Goal: Communication & Community: Share content

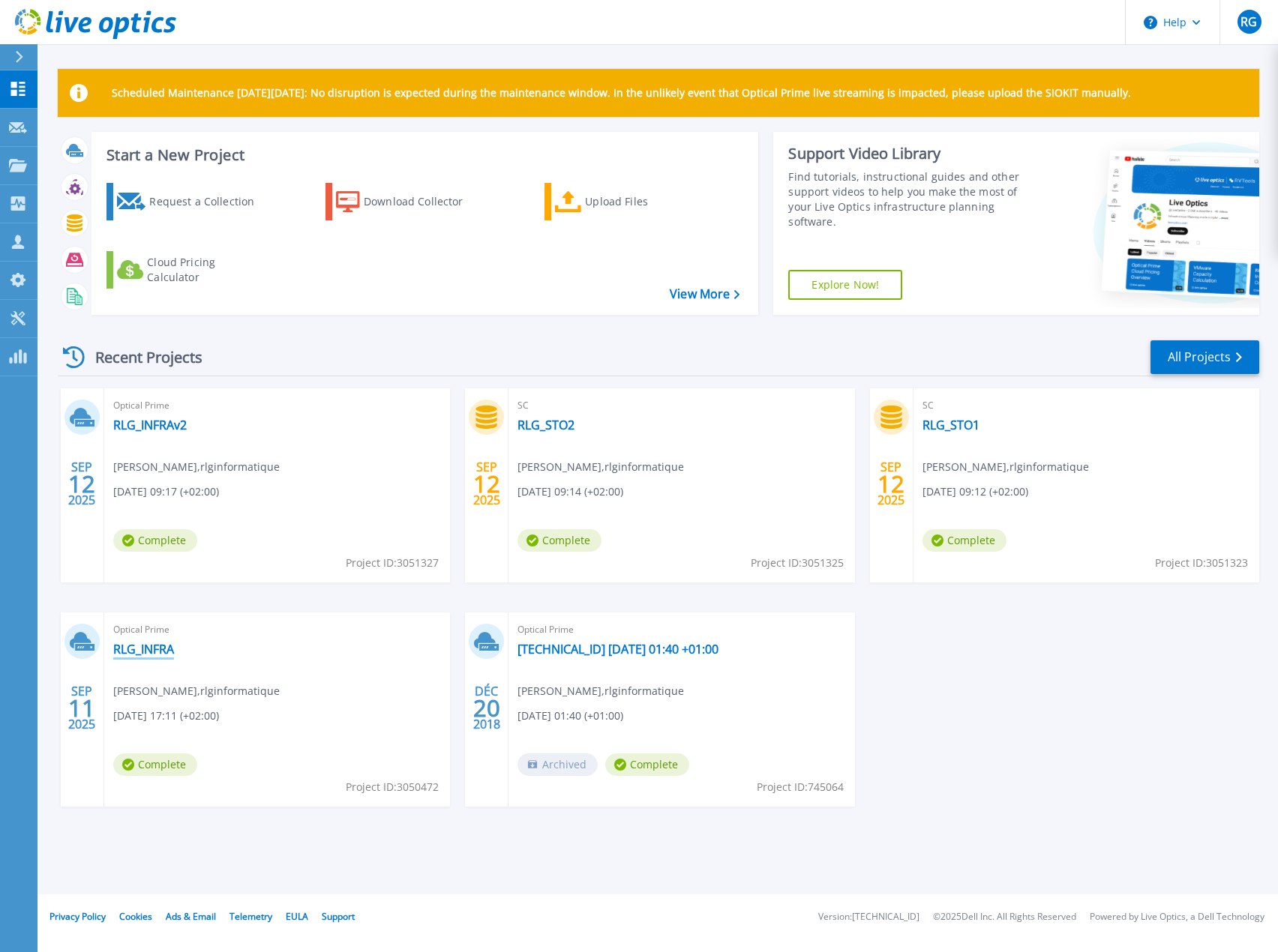
click at [139, 651] on link "RLG_INFRA" at bounding box center [143, 649] width 61 height 15
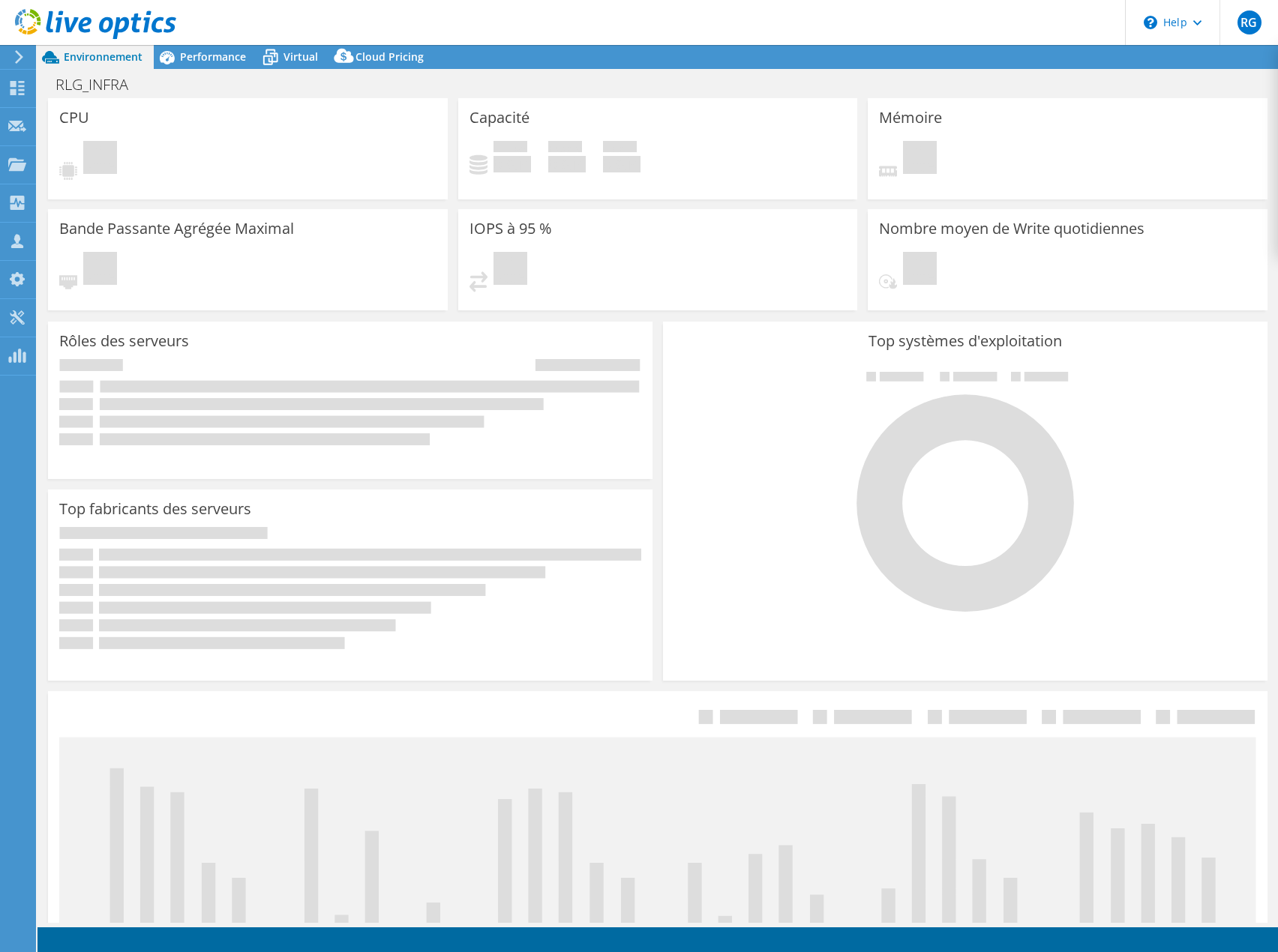
select select "USD"
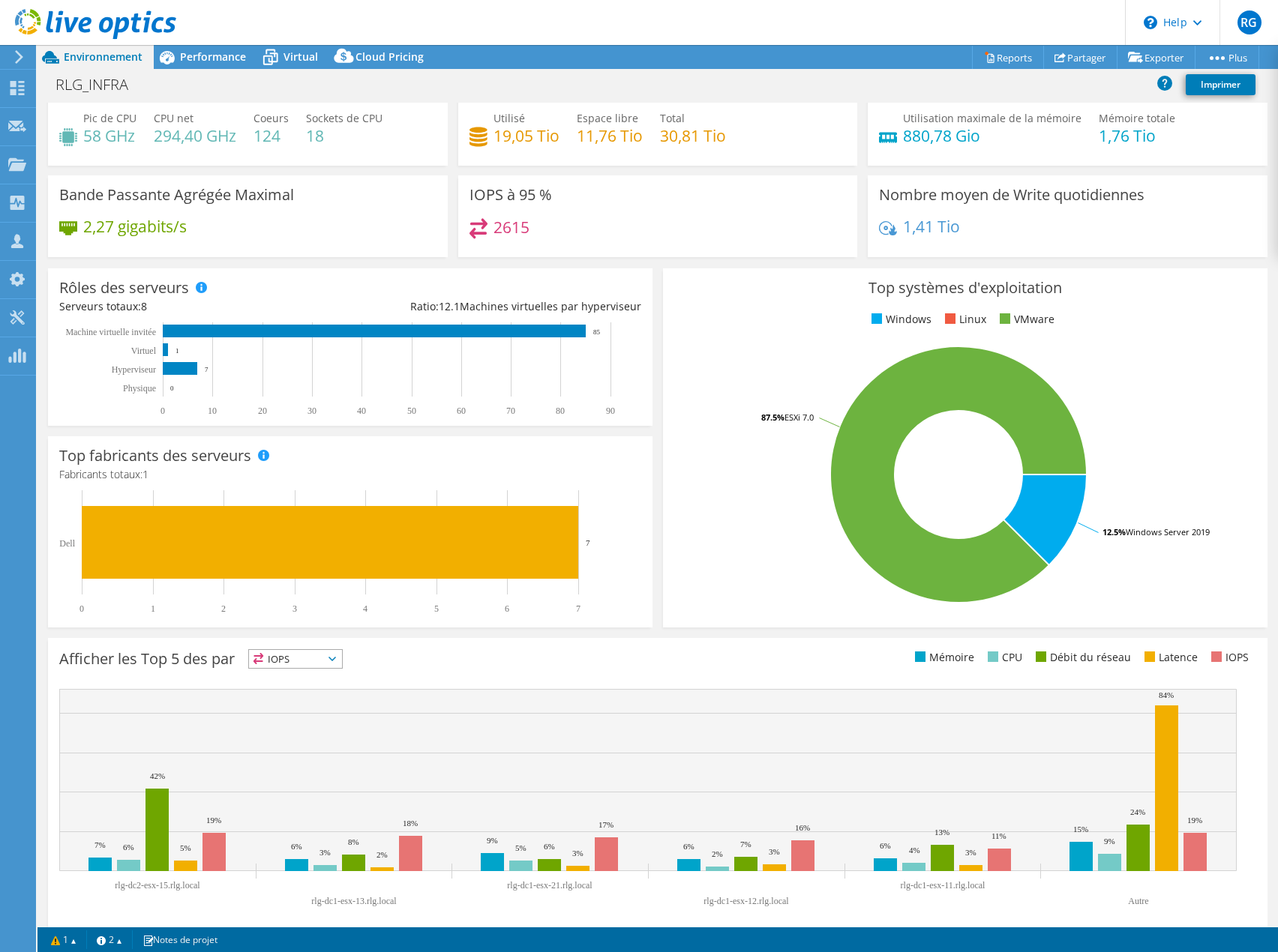
scroll to position [49, 0]
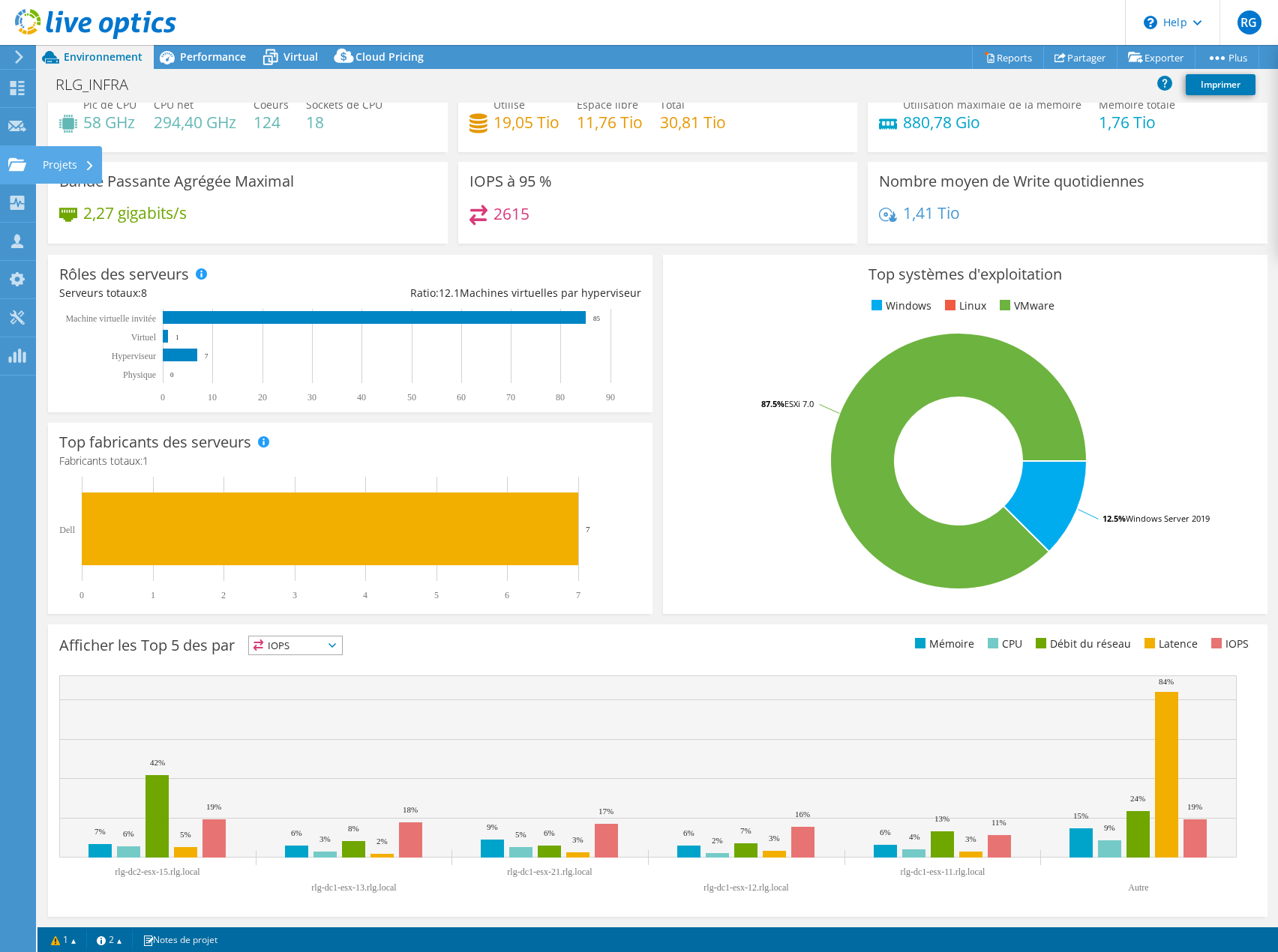
click at [44, 168] on div "Projets" at bounding box center [69, 165] width 67 height 37
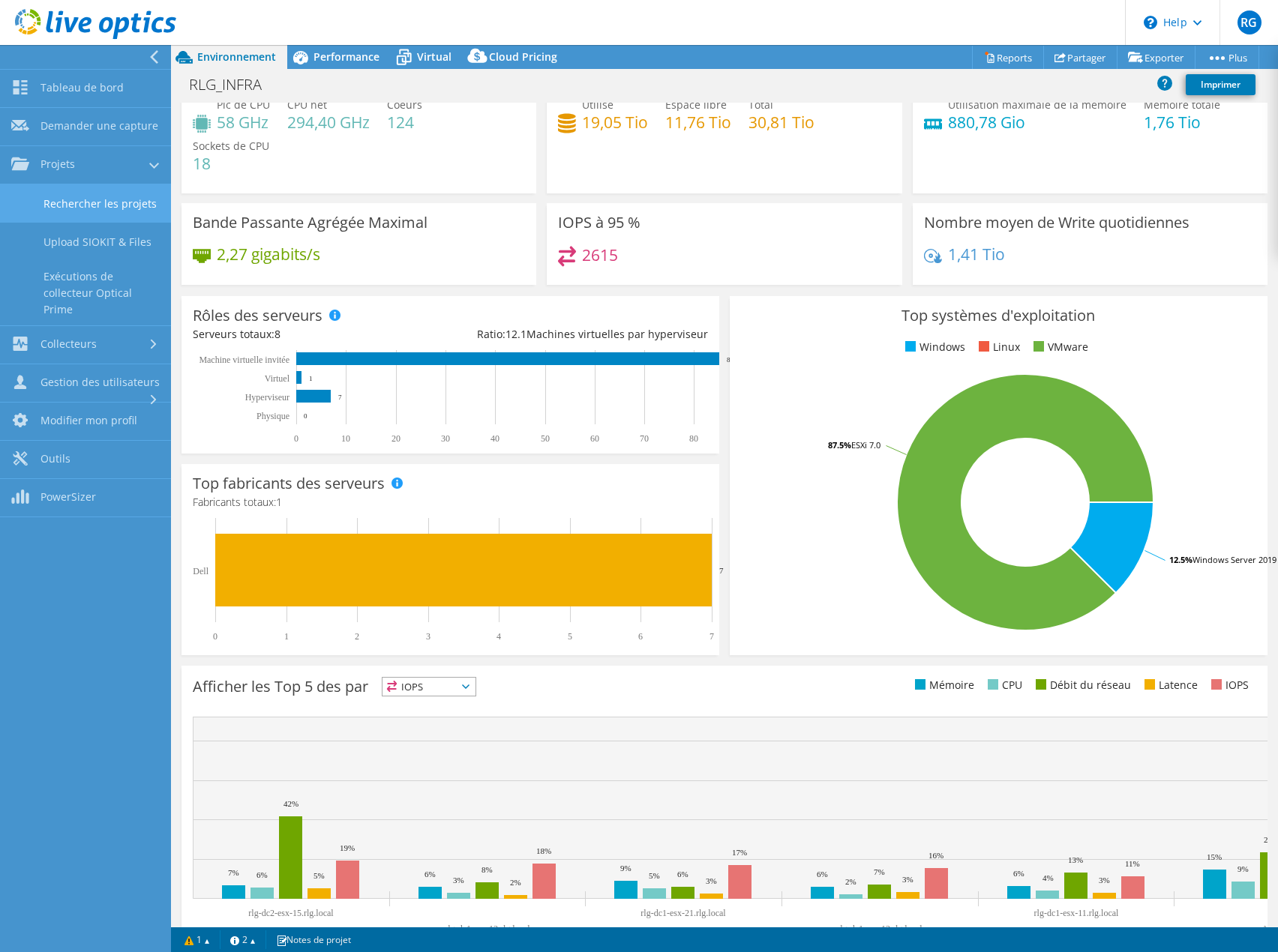
click at [120, 215] on link "Rechercher les projets" at bounding box center [86, 203] width 171 height 38
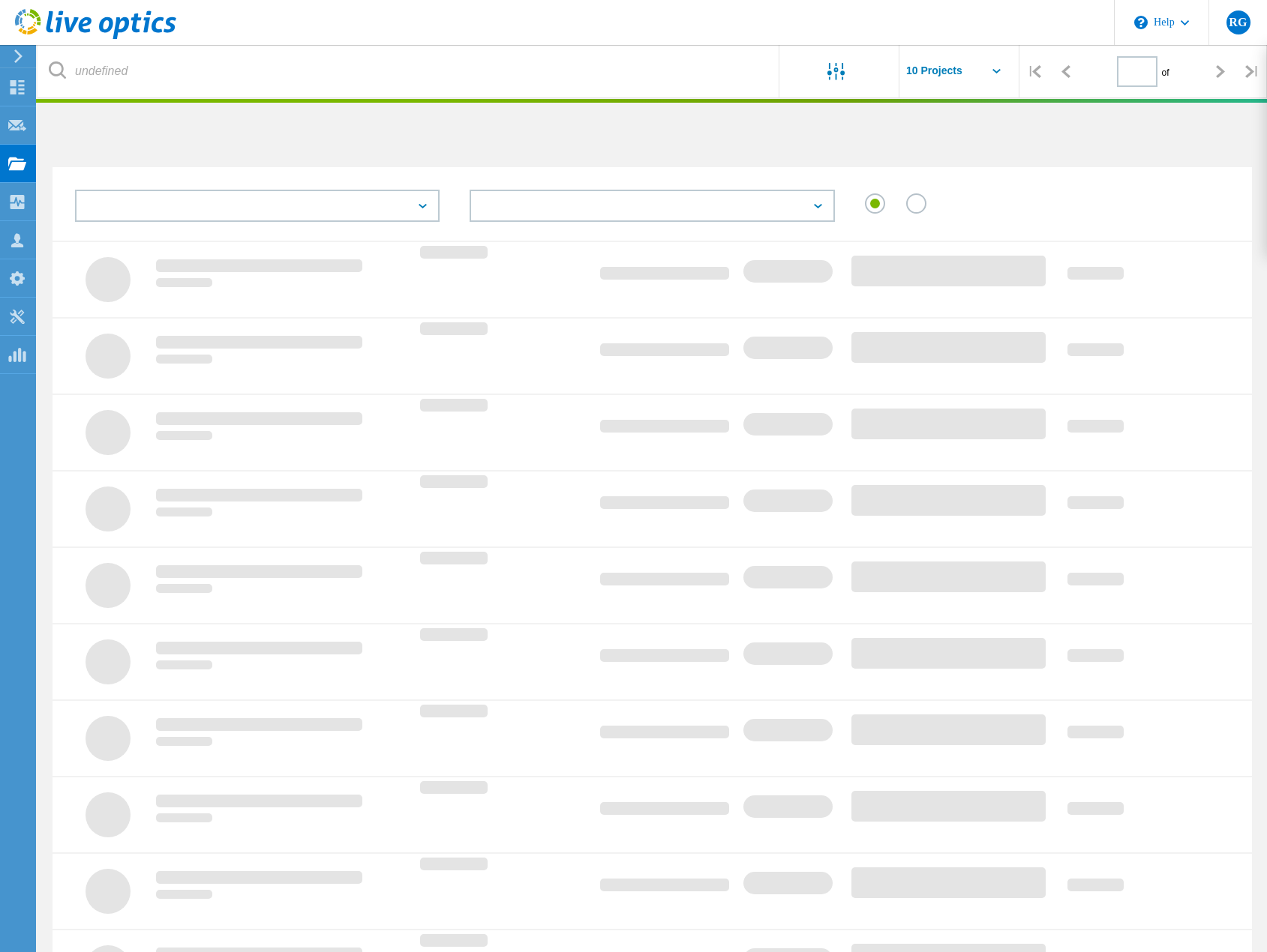
type input "1"
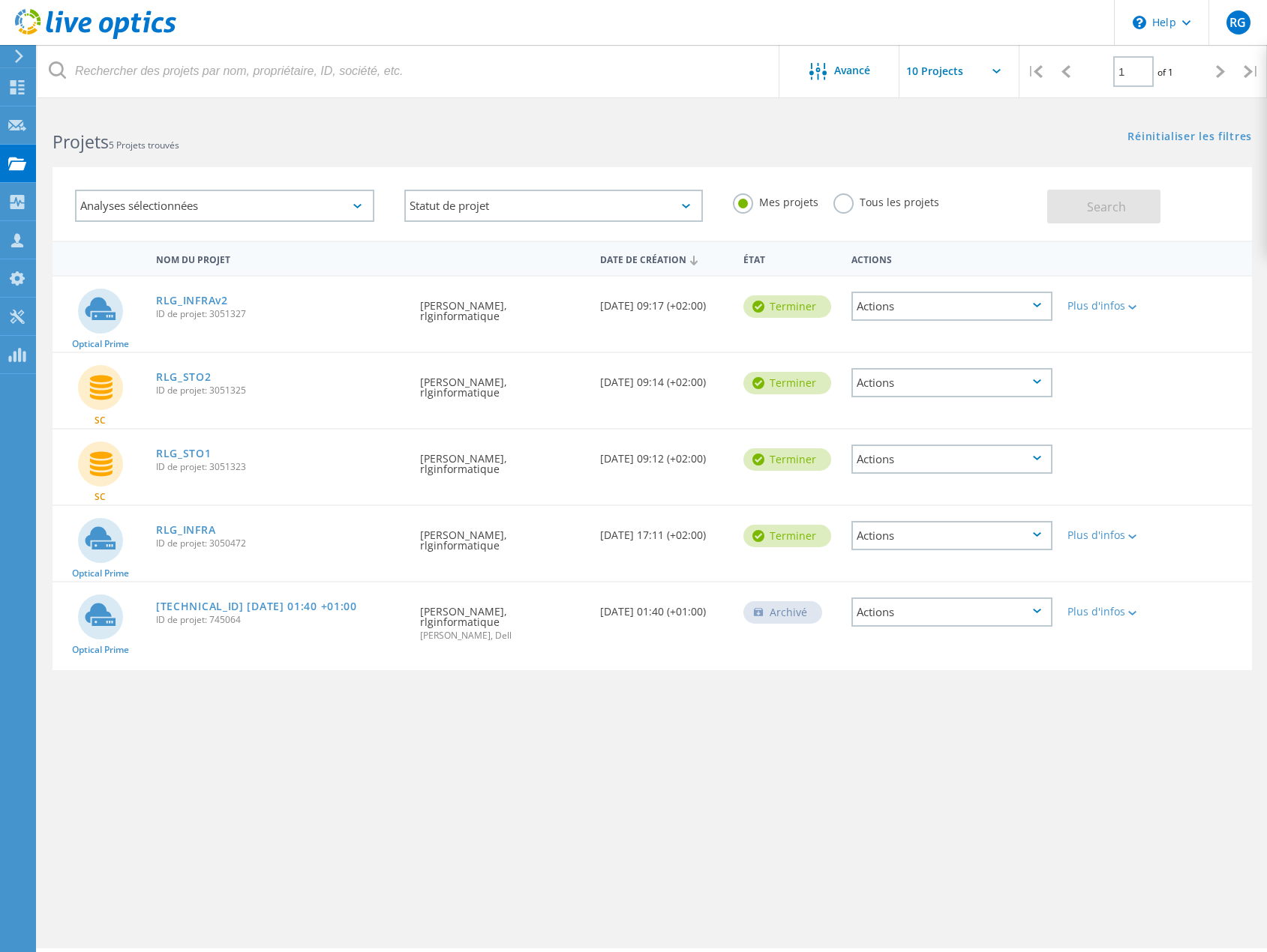
click at [1039, 390] on div "Actions" at bounding box center [951, 382] width 201 height 29
click at [967, 465] on div "Actions" at bounding box center [951, 459] width 201 height 29
click at [913, 464] on div "Partager" at bounding box center [952, 459] width 198 height 23
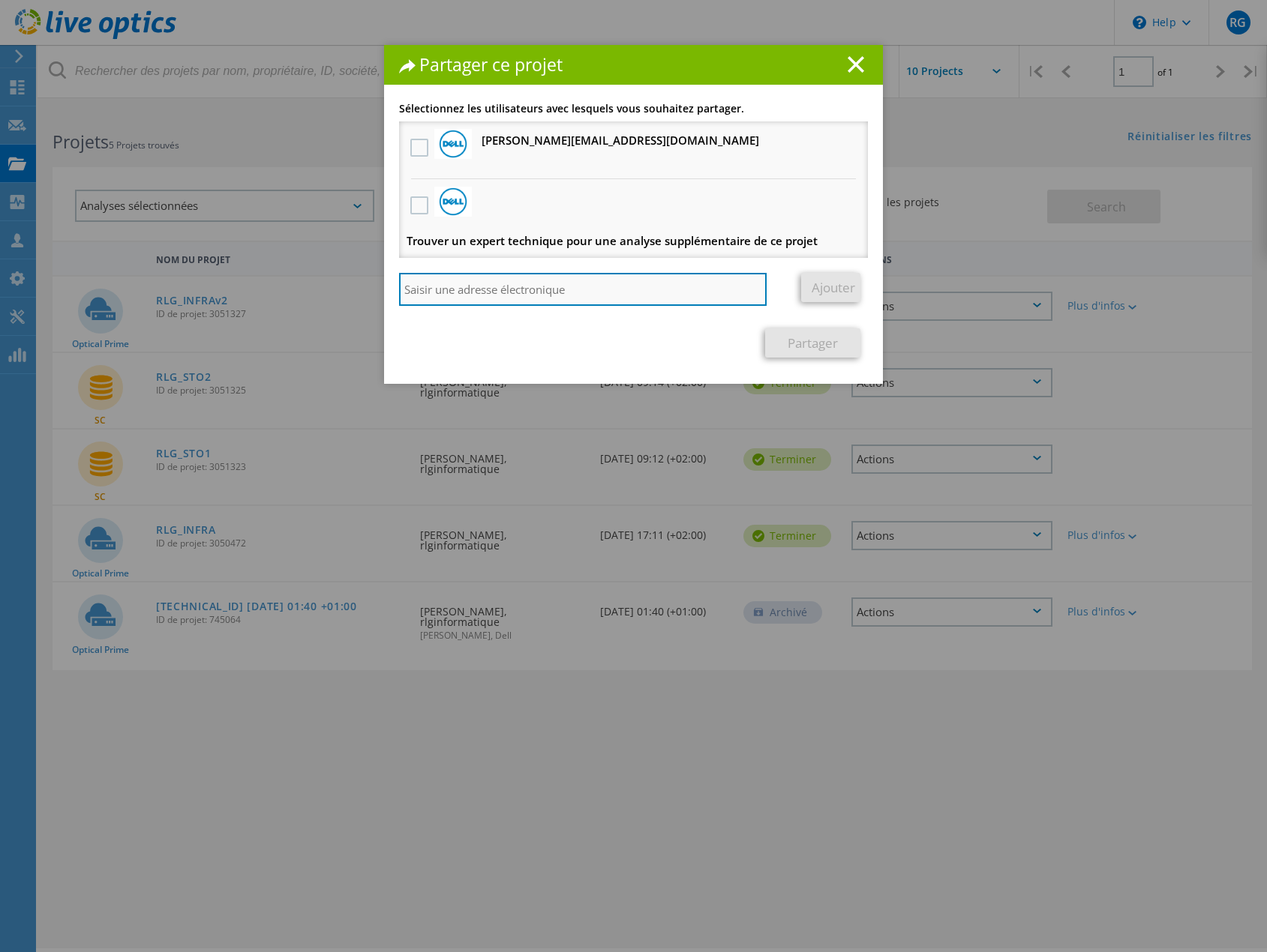
click at [542, 291] on input "search" at bounding box center [583, 289] width 367 height 33
paste input "mailto:Francois.Regimbart@dell.com"
type input "mailto:Francois.Regimbart@dell.com"
drag, startPoint x: 436, startPoint y: 291, endPoint x: 317, endPoint y: 300, distance: 119.3
click at [317, 300] on div "Partager ce projet Associer d'autres utilisateurs à ce projet Les modifications…" at bounding box center [633, 498] width 1267 height 907
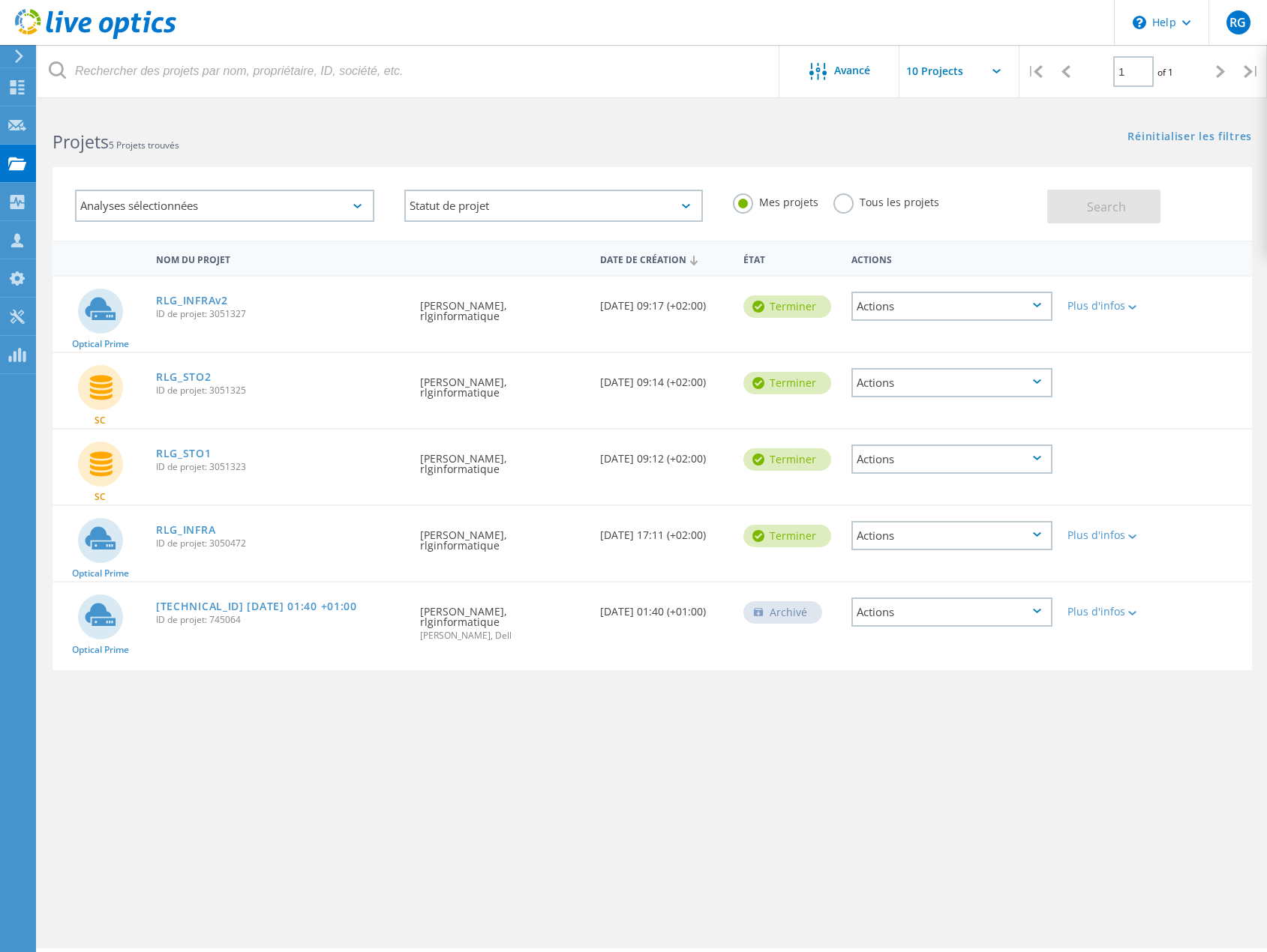
click at [894, 448] on div "Actions" at bounding box center [951, 459] width 201 height 29
click at [901, 465] on div "Partager" at bounding box center [952, 459] width 198 height 23
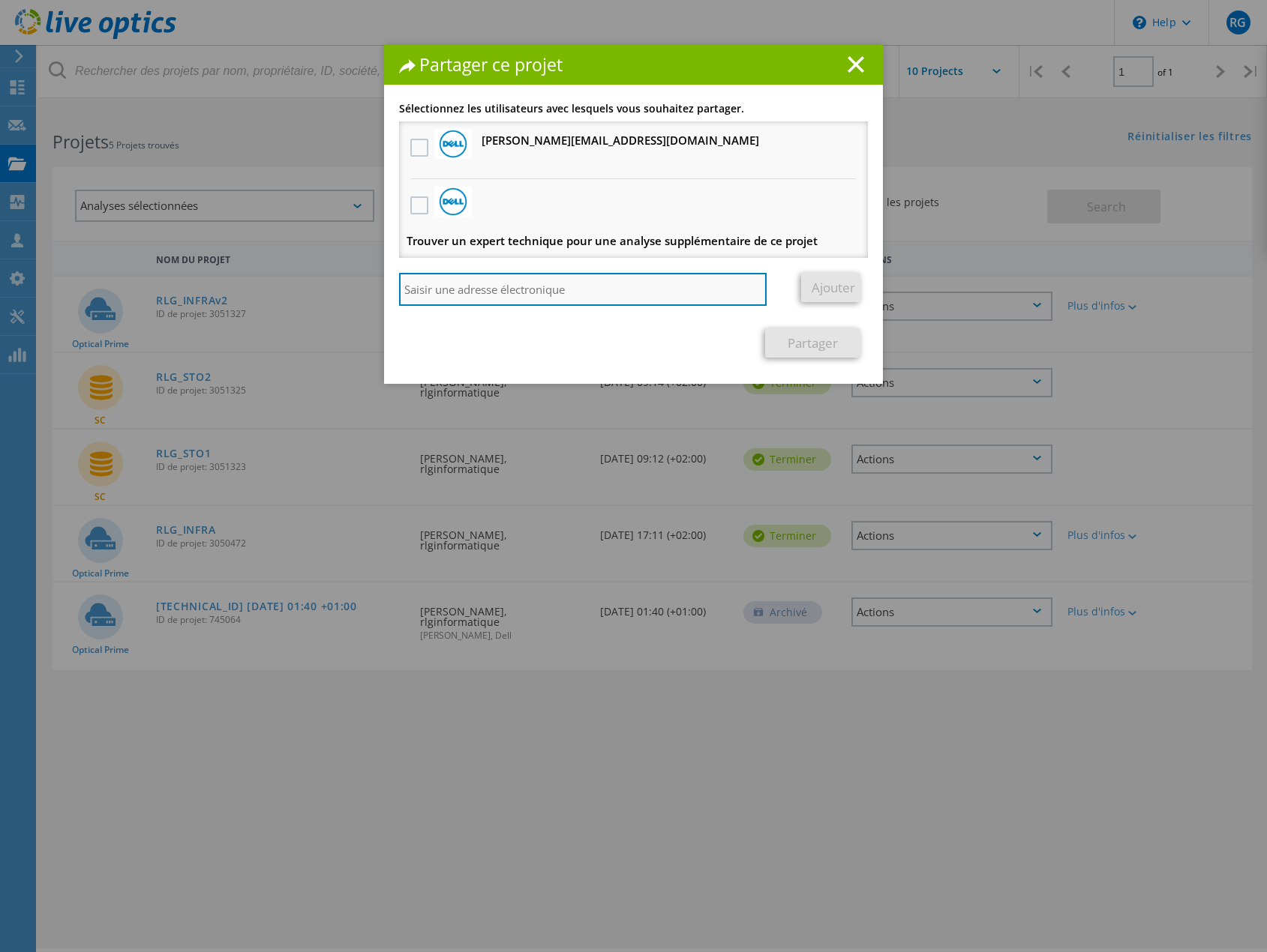
click at [600, 287] on input "search" at bounding box center [583, 289] width 367 height 33
paste input "mailto:Francois.Regimbart@dell.com"
type input "Francois.Regimbart@dell.com"
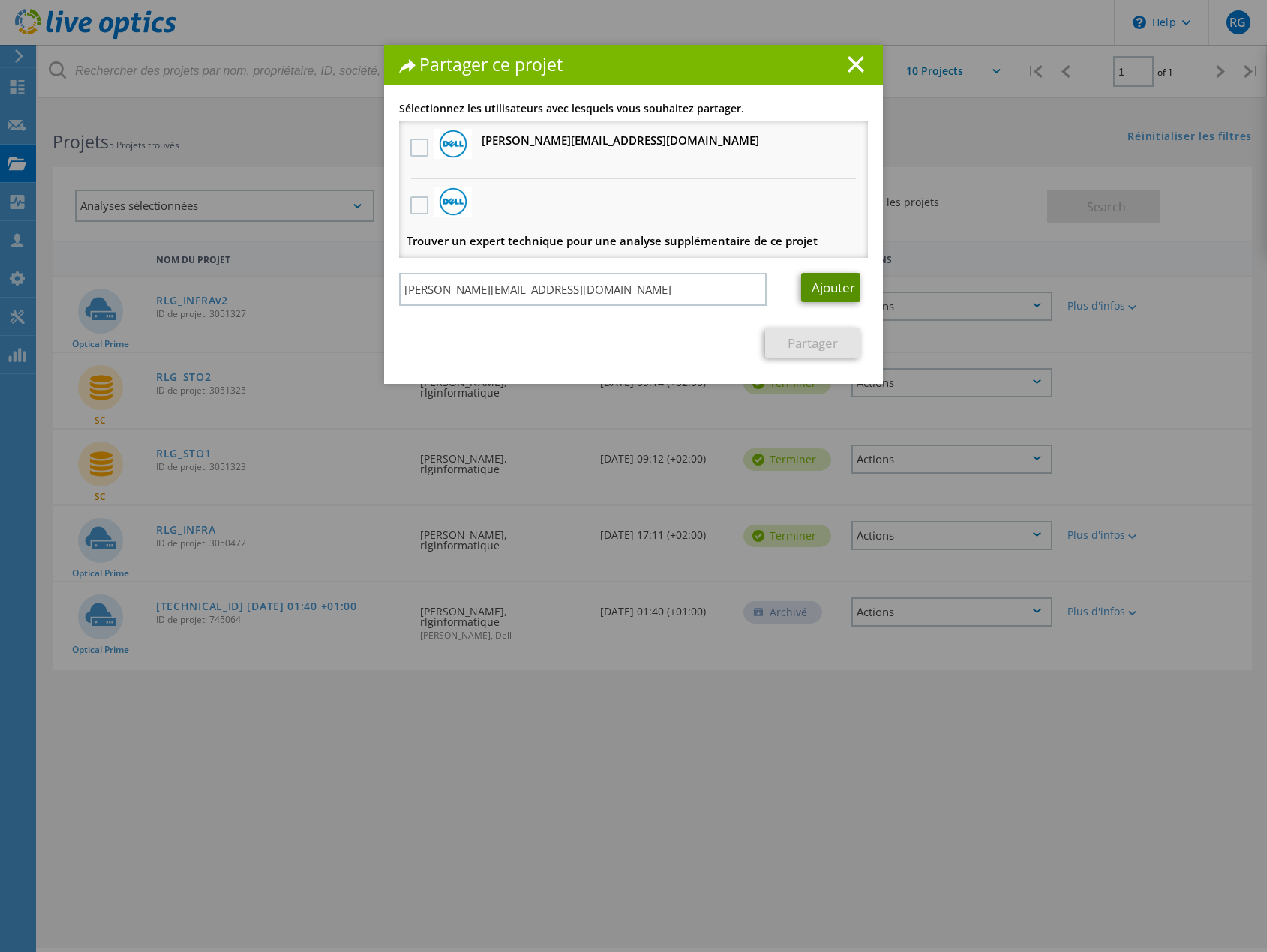
click at [827, 281] on link "Ajouter" at bounding box center [831, 287] width 59 height 29
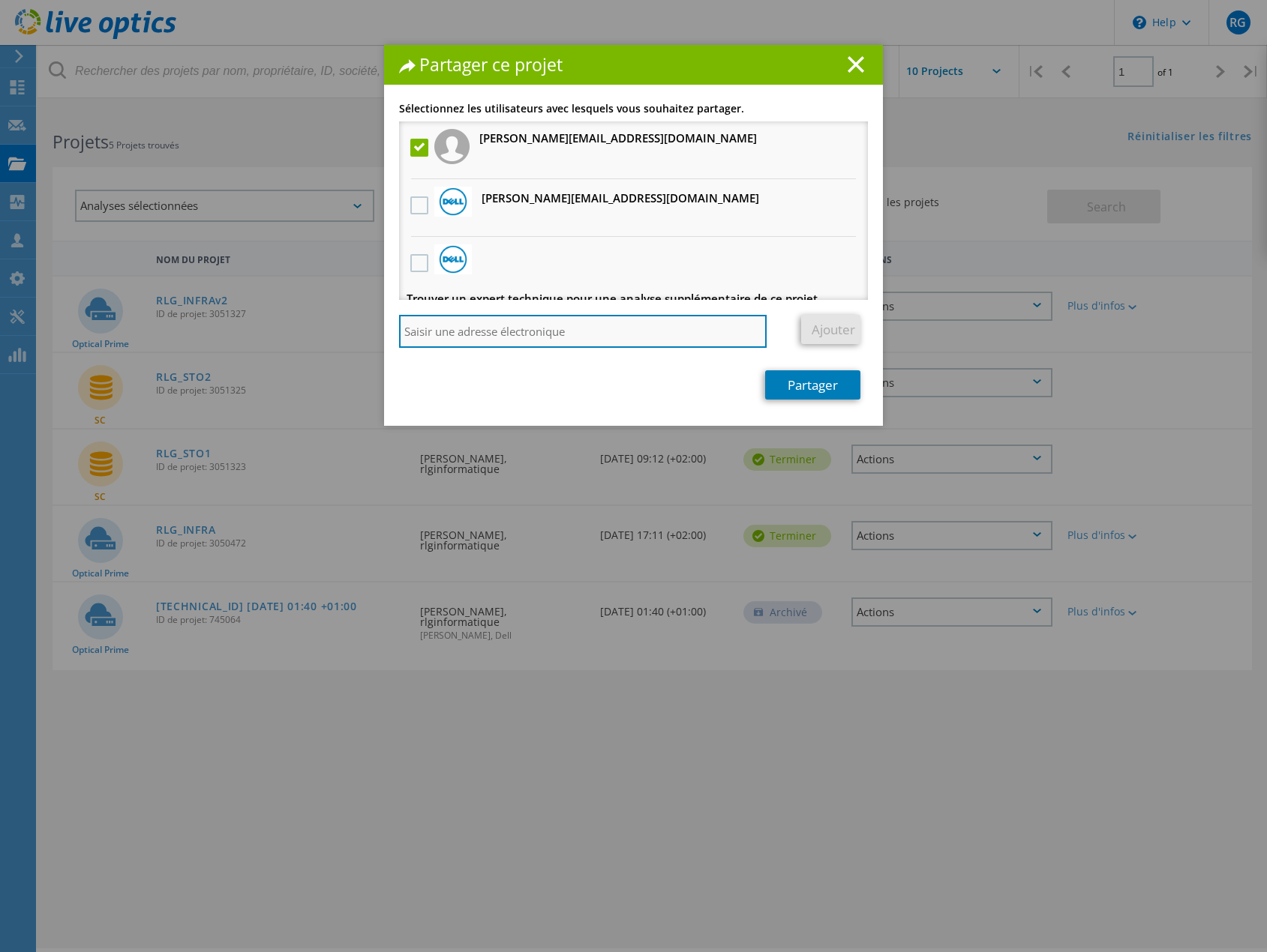
click at [584, 339] on input "search" at bounding box center [583, 331] width 367 height 33
paste input "mailto:Amine.Naggy@dell.com"
type input "Amine.Naggy@dell.com"
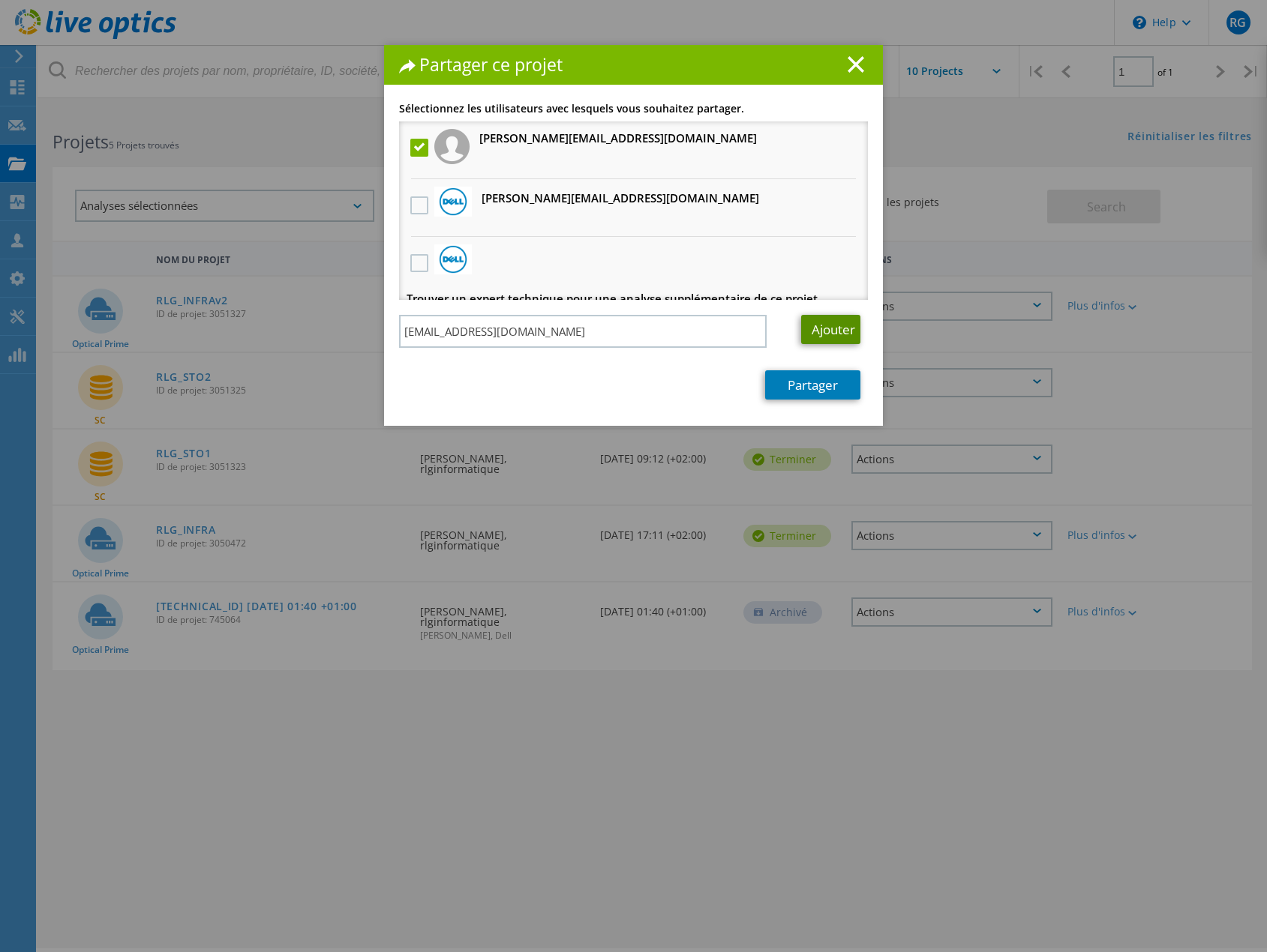
click at [812, 332] on link "Ajouter" at bounding box center [831, 329] width 59 height 29
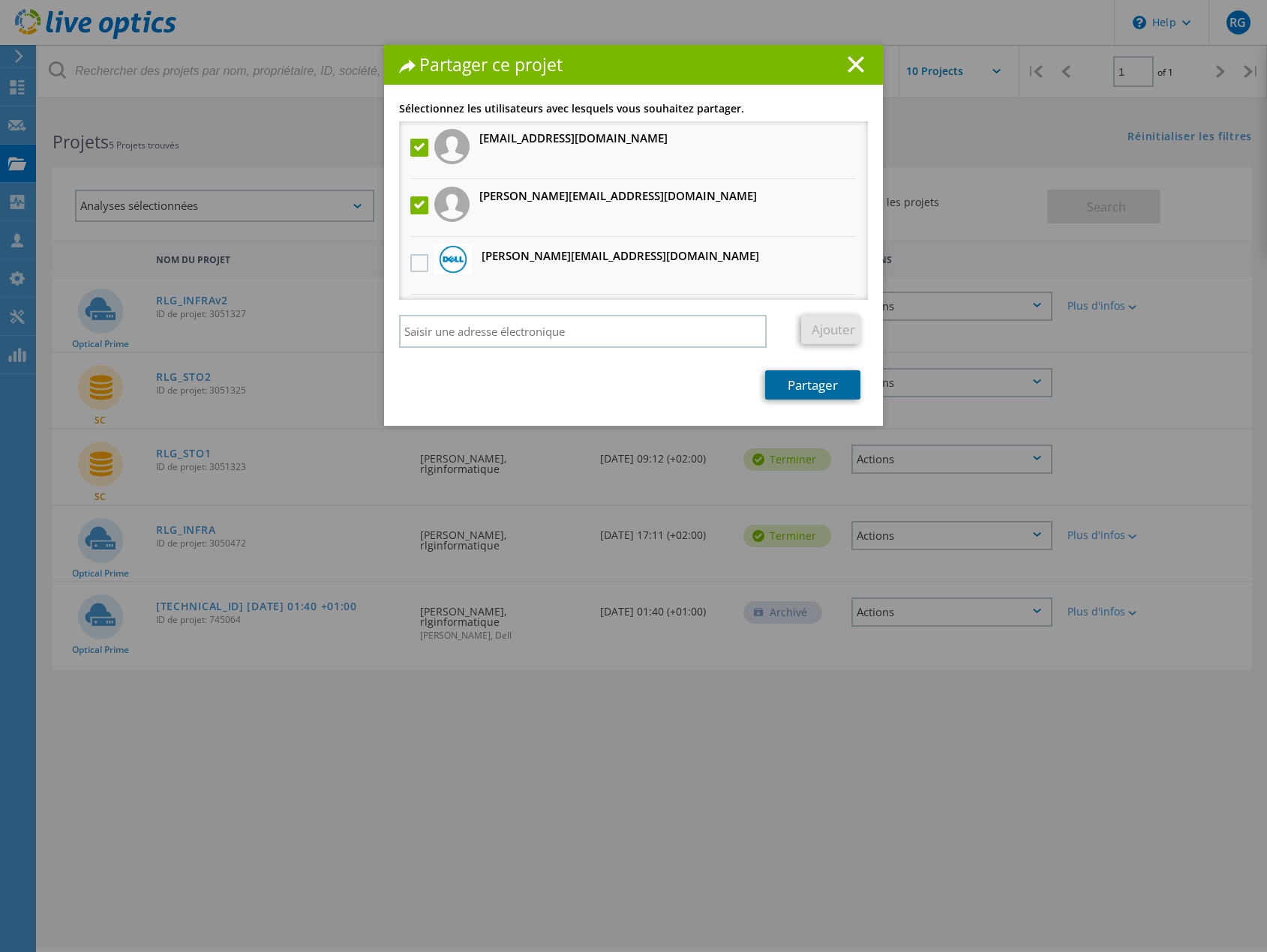
click at [806, 390] on link "Partager" at bounding box center [812, 385] width 95 height 29
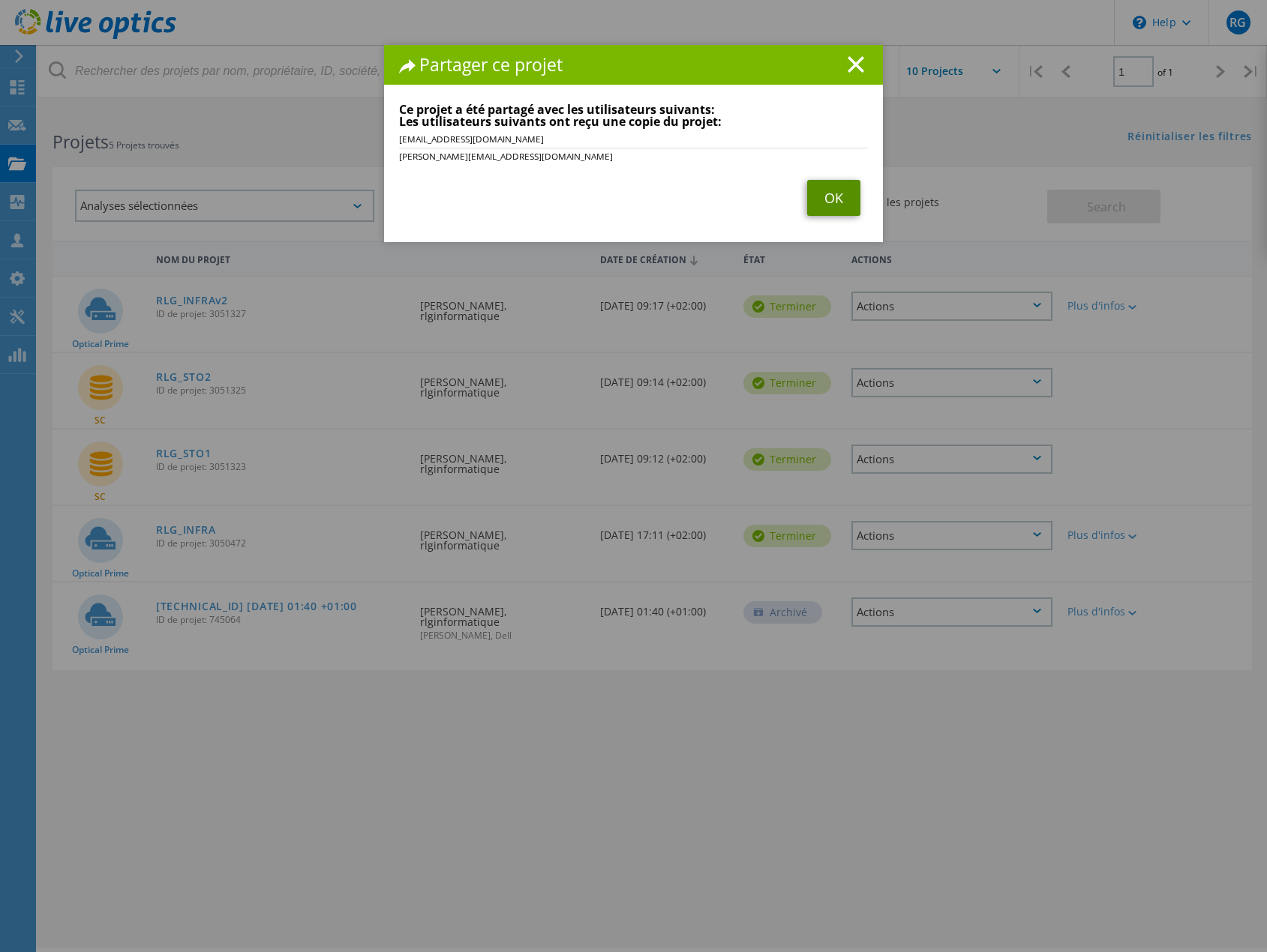
click at [828, 193] on link "OK" at bounding box center [834, 198] width 53 height 36
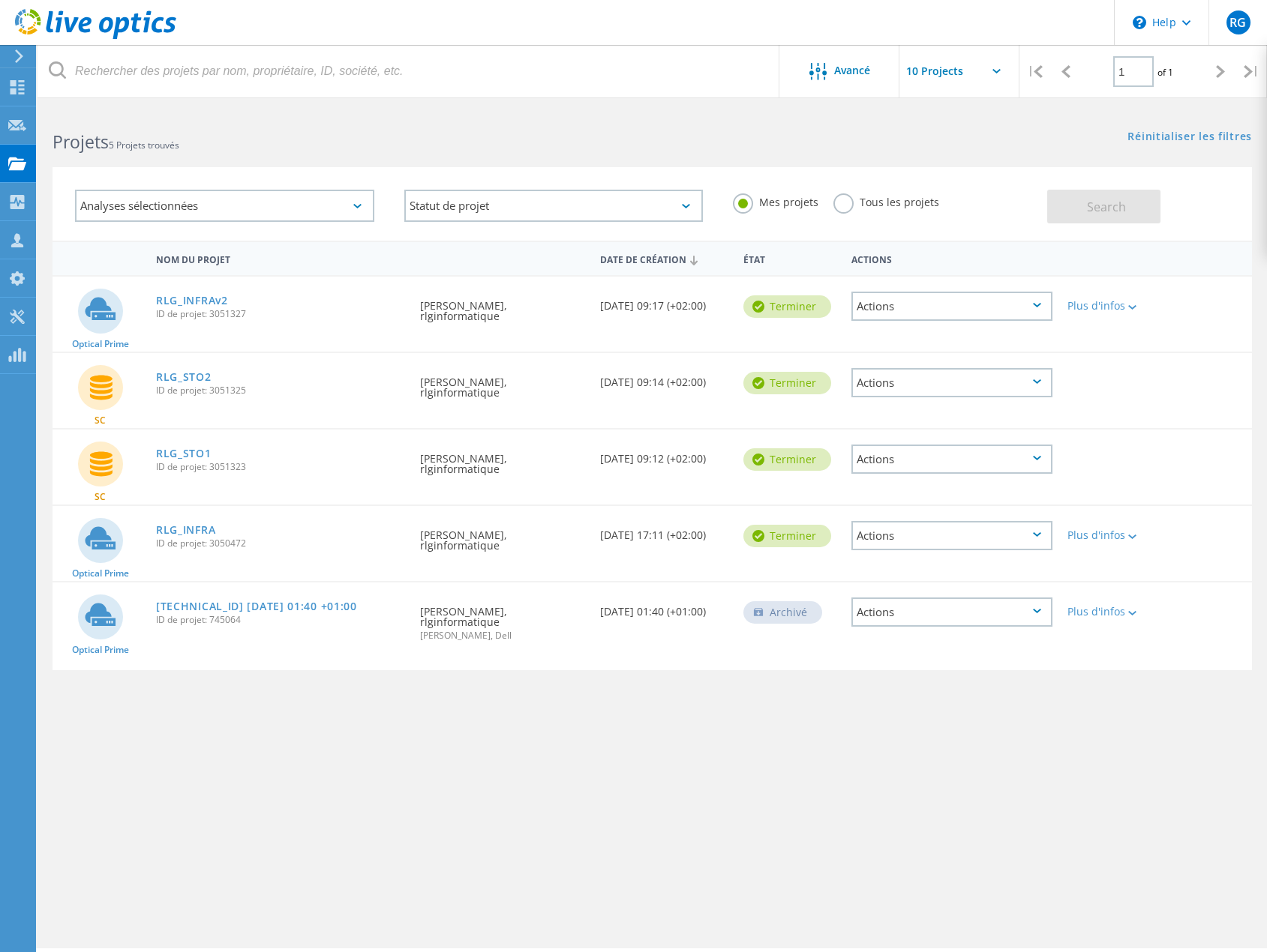
click at [947, 382] on div "Actions" at bounding box center [951, 382] width 201 height 29
click at [908, 383] on div "Partager" at bounding box center [952, 382] width 198 height 23
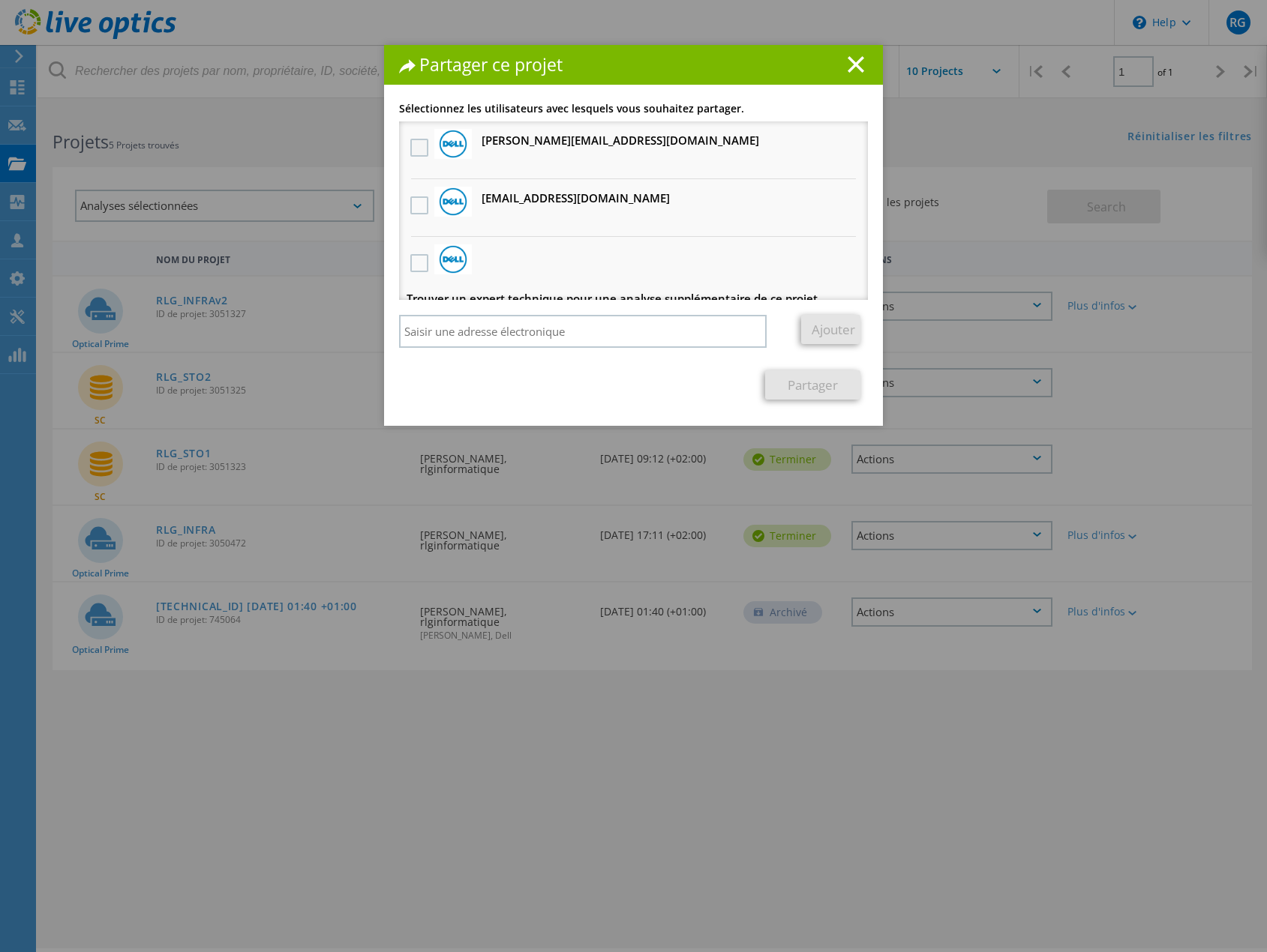
click at [410, 154] on label at bounding box center [421, 148] width 21 height 18
click at [0, 0] on input "checkbox" at bounding box center [0, 0] width 0 height 0
click at [410, 209] on label at bounding box center [421, 205] width 21 height 18
click at [0, 0] on input "checkbox" at bounding box center [0, 0] width 0 height 0
click at [804, 388] on link "Partager" at bounding box center [812, 385] width 95 height 29
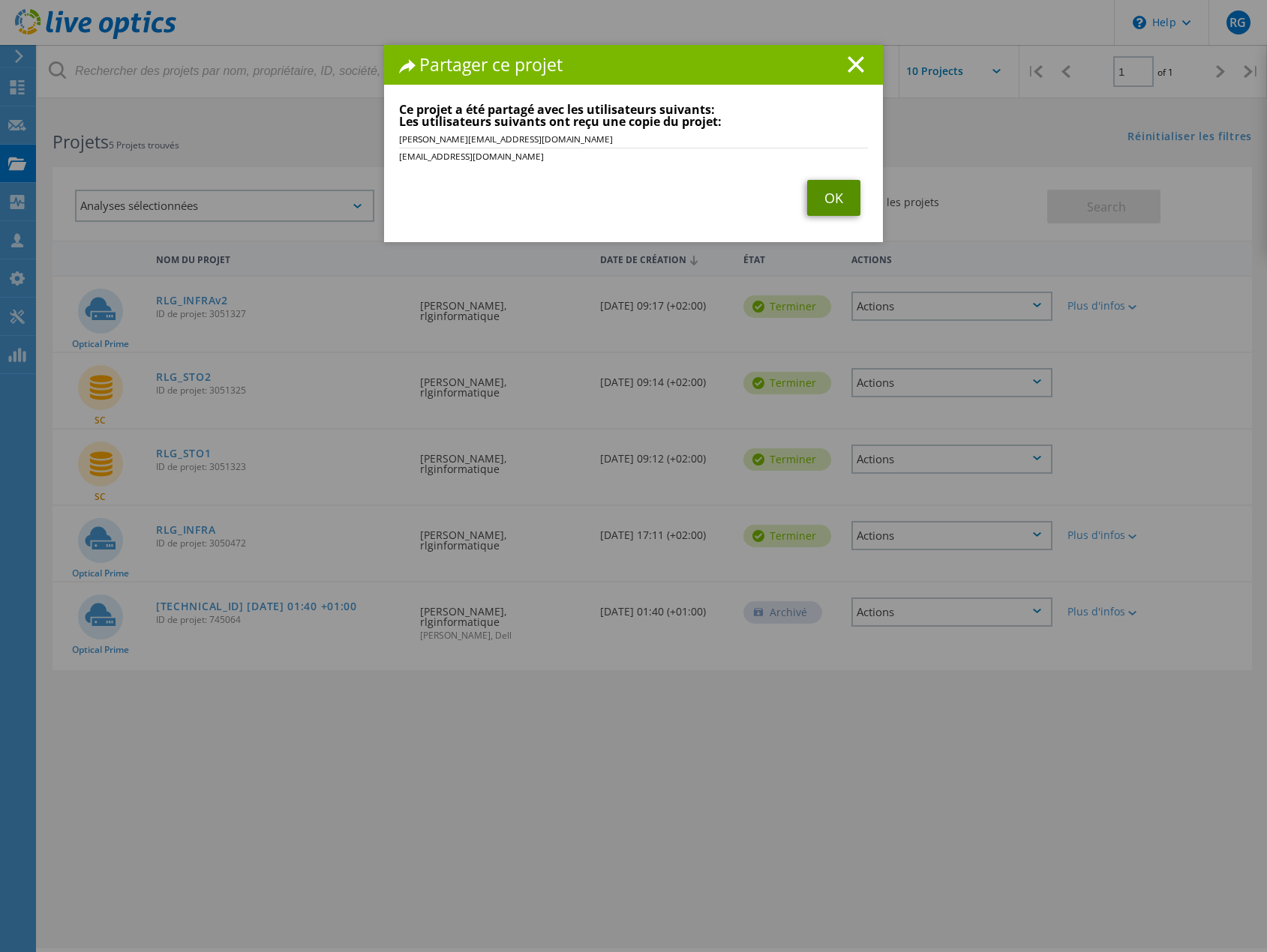
click at [835, 204] on link "OK" at bounding box center [834, 198] width 53 height 36
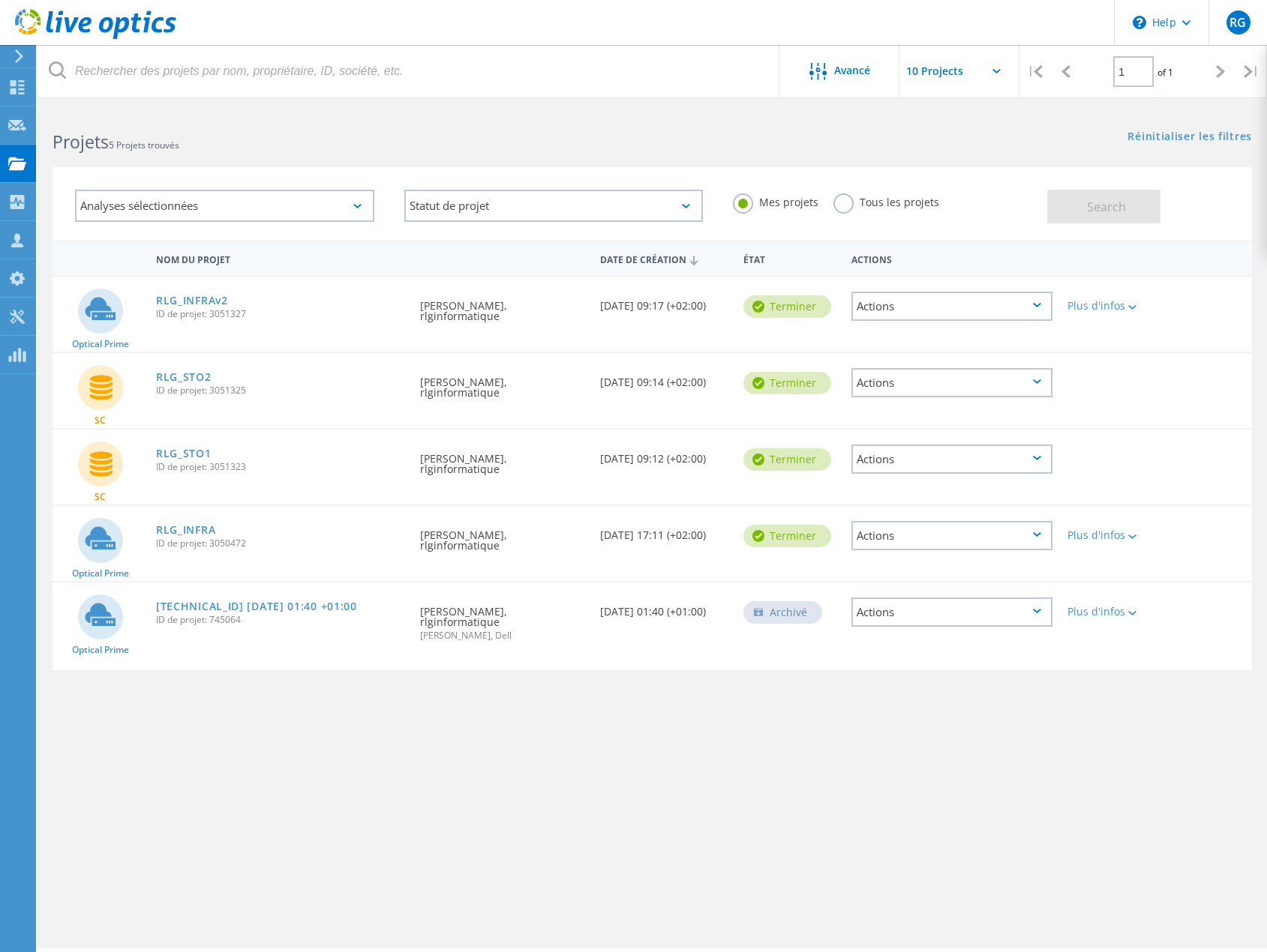
click at [934, 537] on div "Actions" at bounding box center [951, 536] width 201 height 29
click at [928, 547] on div "Partager" at bounding box center [952, 548] width 198 height 23
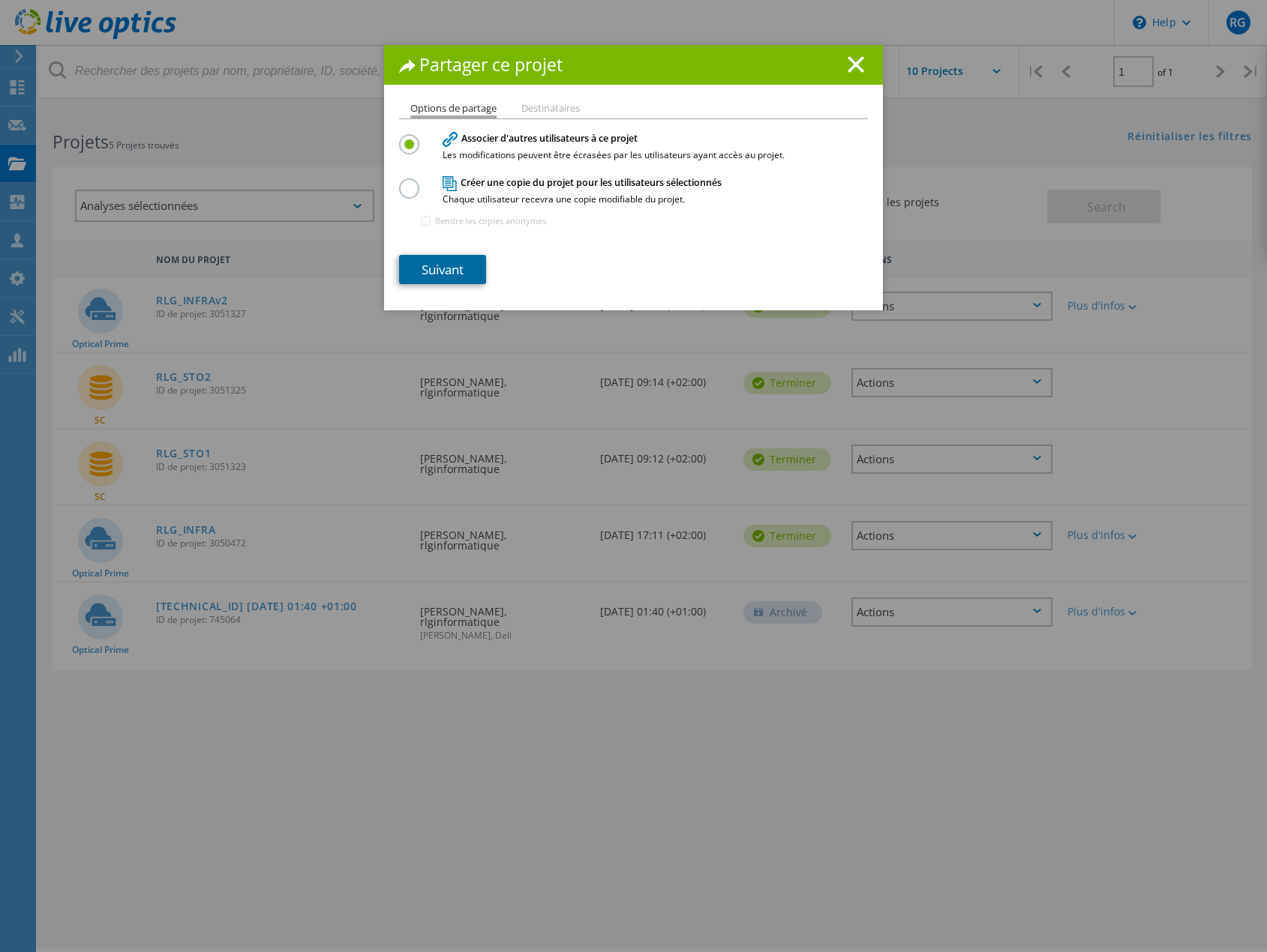
click at [451, 262] on link "Suivant" at bounding box center [443, 269] width 87 height 29
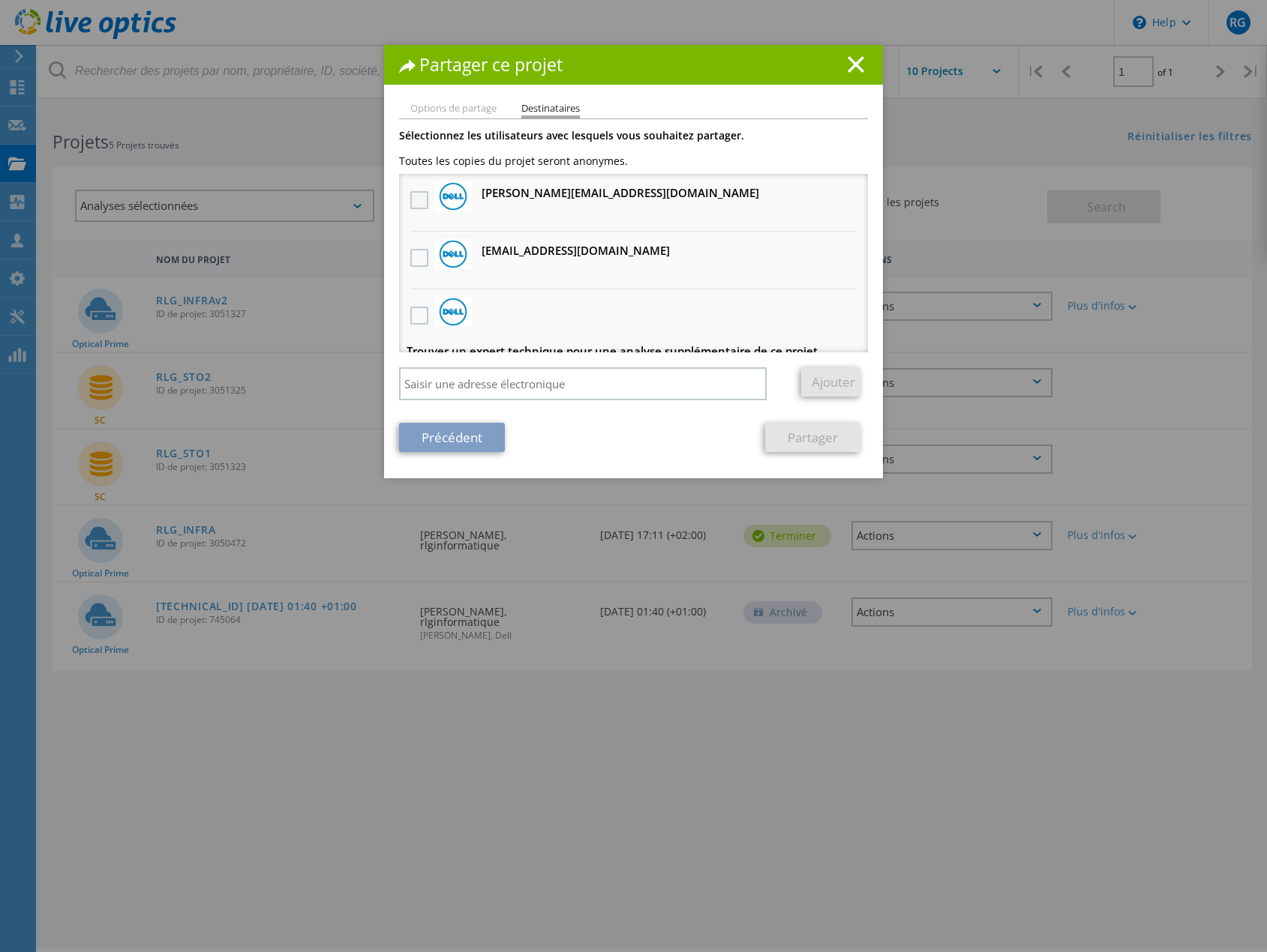
click at [410, 198] on label at bounding box center [421, 201] width 21 height 18
click at [0, 0] on input "checkbox" at bounding box center [0, 0] width 0 height 0
click at [414, 255] on label at bounding box center [421, 258] width 21 height 18
click at [0, 0] on input "checkbox" at bounding box center [0, 0] width 0 height 0
click at [822, 436] on link "Partager" at bounding box center [812, 438] width 95 height 29
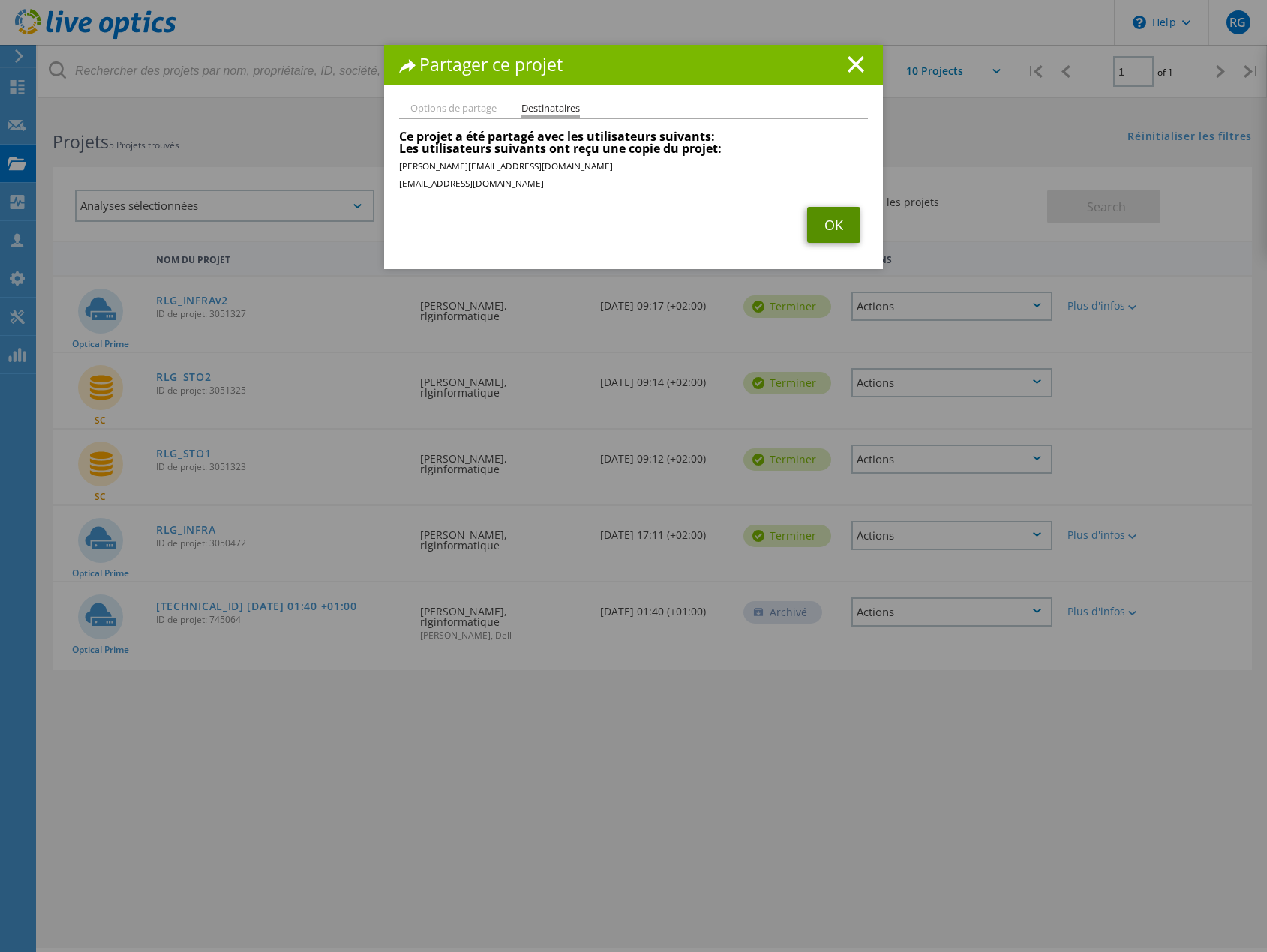
click at [829, 225] on link "OK" at bounding box center [834, 225] width 53 height 36
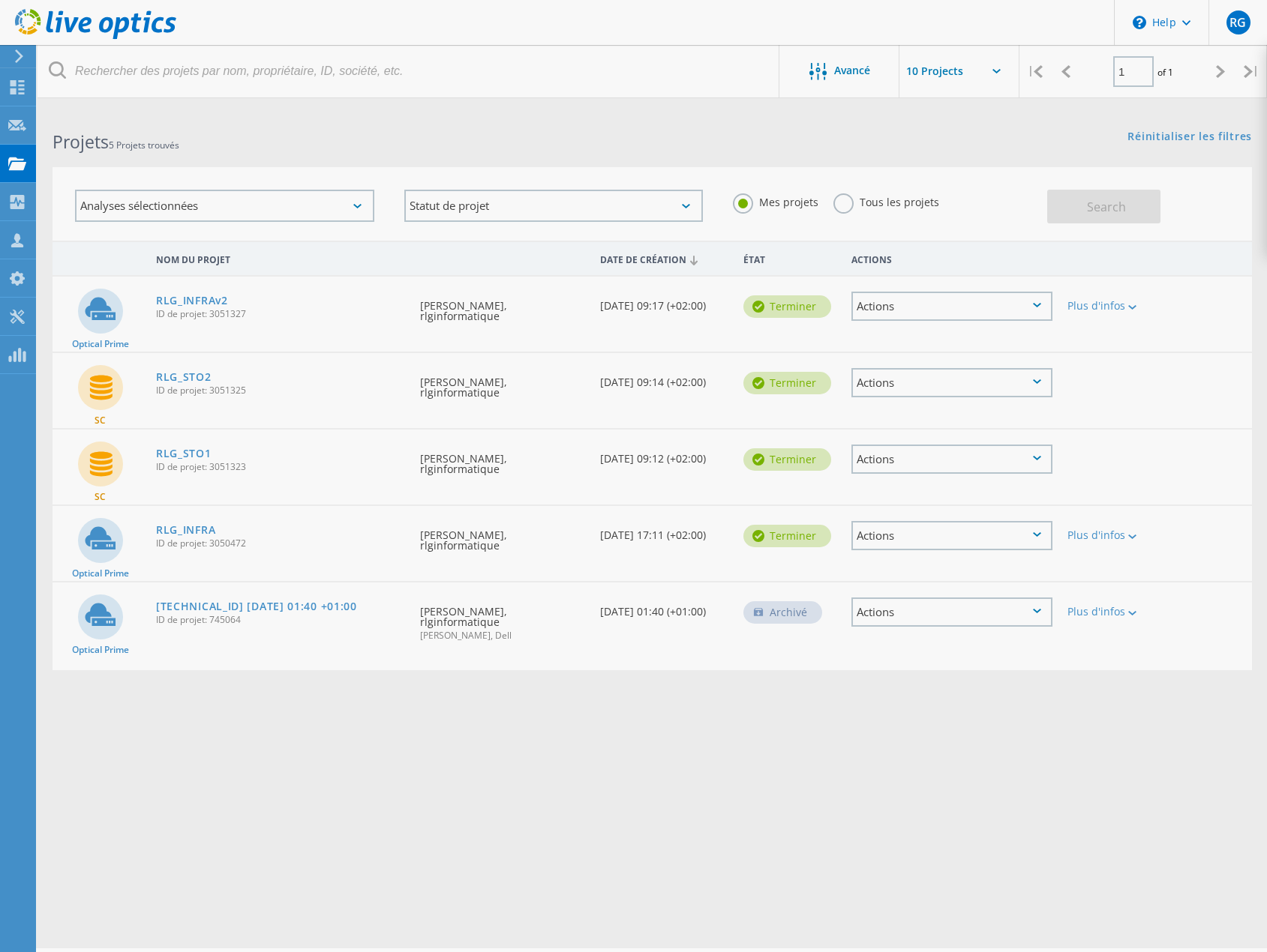
click at [926, 309] on div "Actions" at bounding box center [951, 306] width 201 height 29
click at [919, 314] on div "Partager" at bounding box center [952, 318] width 198 height 23
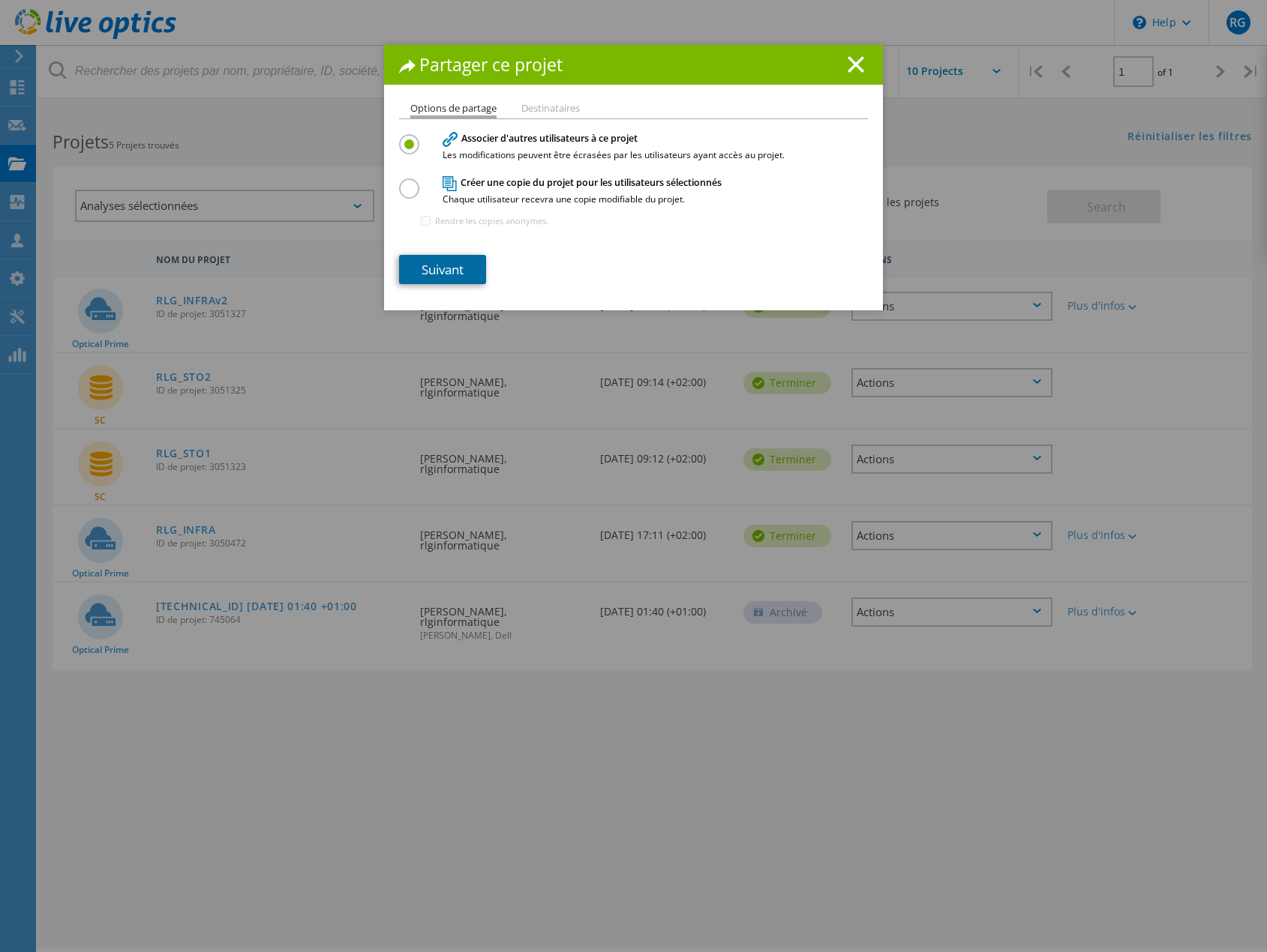
click at [453, 267] on link "Suivant" at bounding box center [443, 269] width 87 height 29
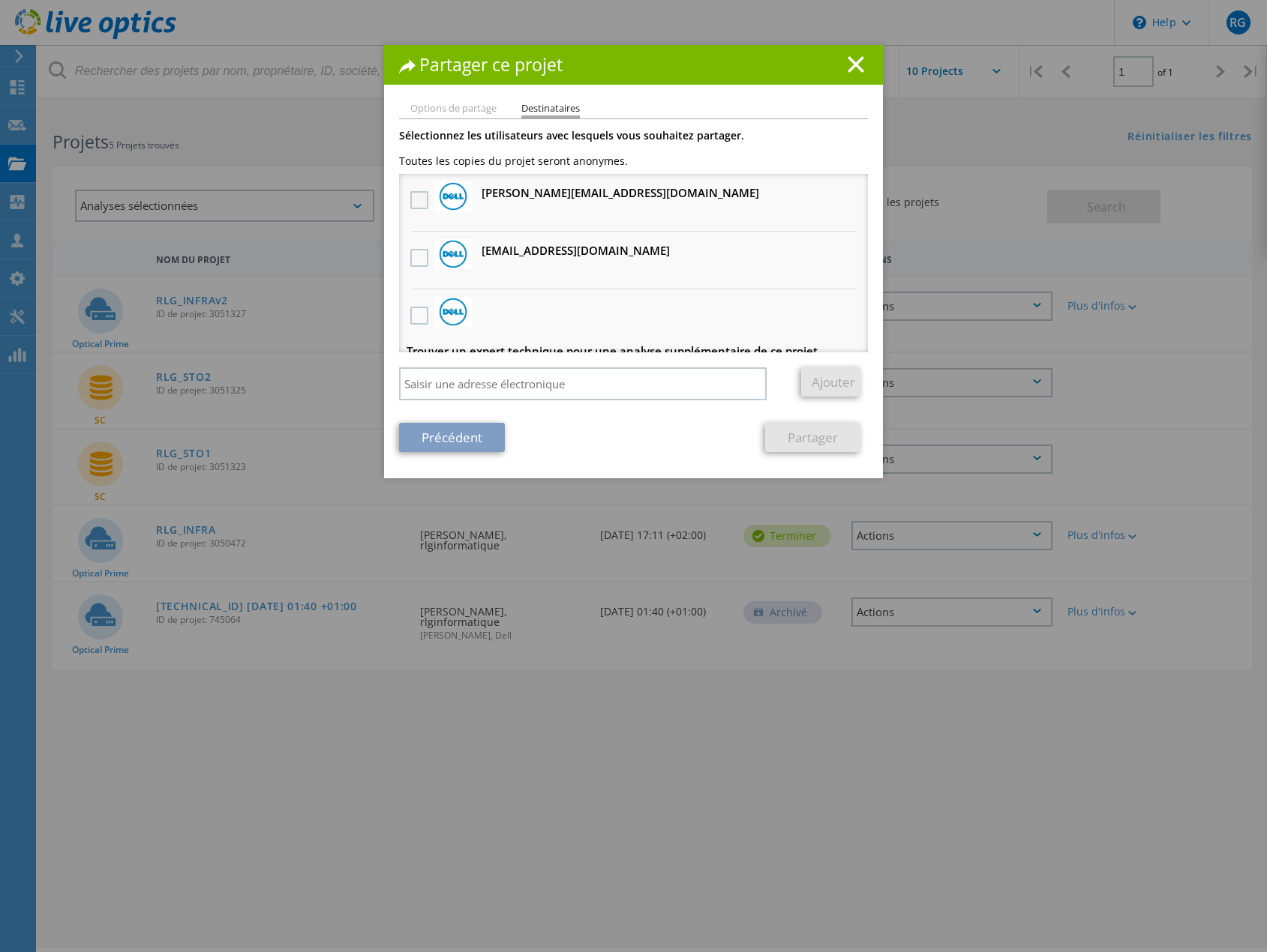
click at [418, 204] on label at bounding box center [421, 201] width 21 height 18
click at [0, 0] on input "checkbox" at bounding box center [0, 0] width 0 height 0
click at [424, 261] on label at bounding box center [421, 258] width 21 height 18
click at [0, 0] on input "checkbox" at bounding box center [0, 0] width 0 height 0
click at [798, 443] on link "Partager" at bounding box center [812, 438] width 95 height 29
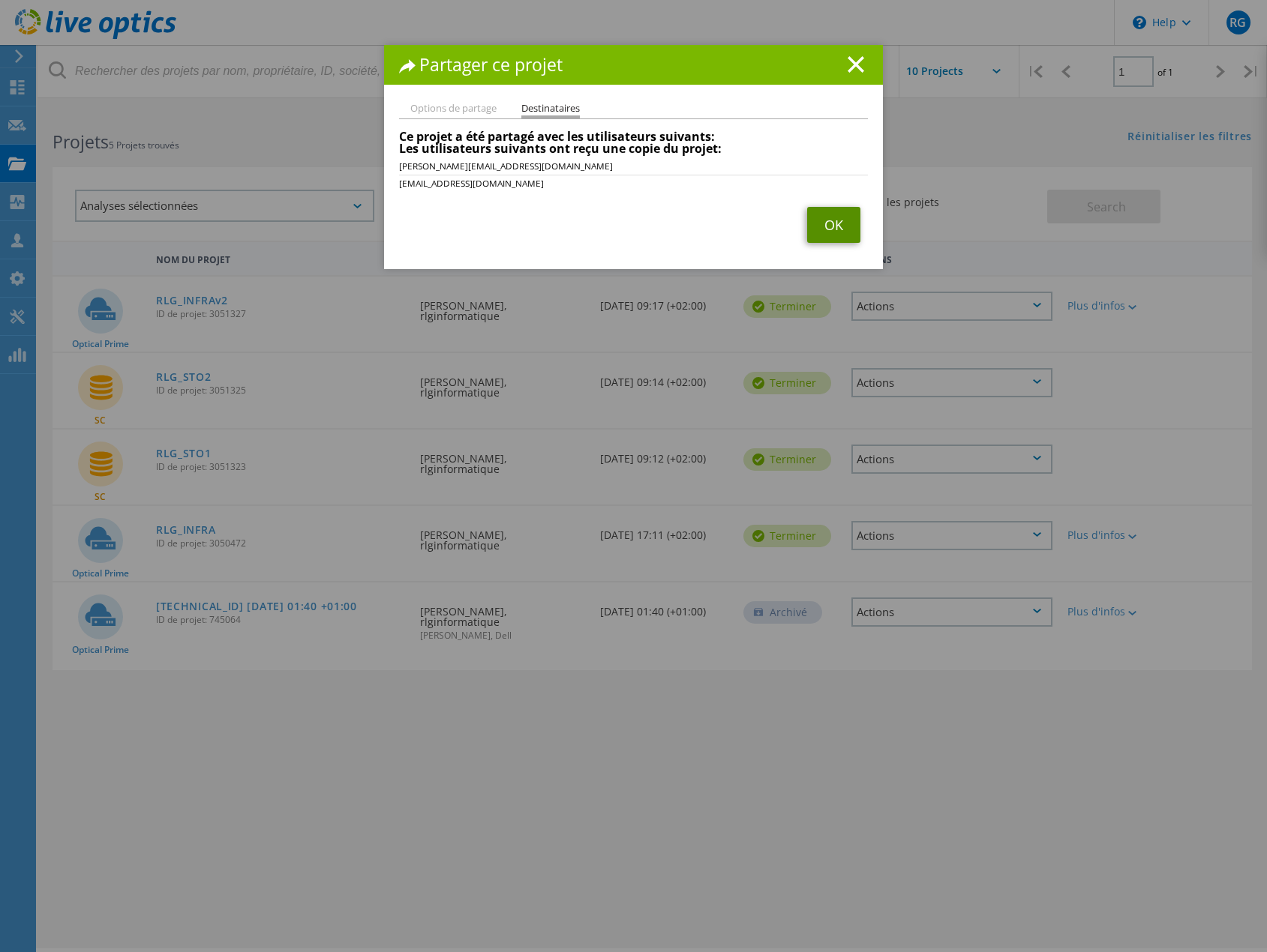
click at [827, 226] on link "OK" at bounding box center [834, 225] width 53 height 36
